Goal: Use online tool/utility: Utilize a website feature to perform a specific function

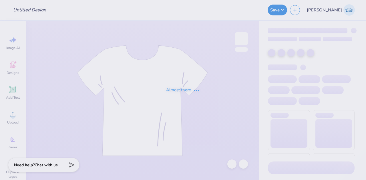
type input "ORCHESIS"
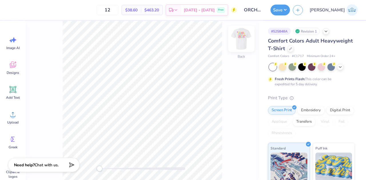
click at [240, 34] on img at bounding box center [241, 38] width 23 height 23
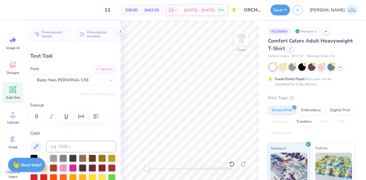
type input "2.28"
type input "3.59"
type input "4.64"
type input "0.0"
type input "4.65"
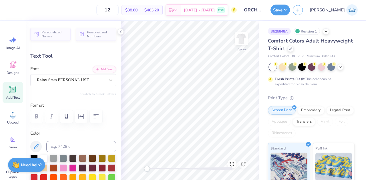
type input "2.63"
type input "3.58"
type input "4.77"
type input "2.29"
type input "3.61"
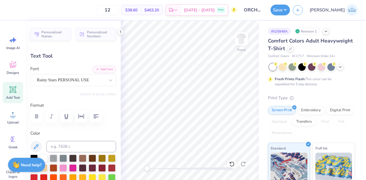
type input "4.47"
